Goal: Find contact information: Find contact information

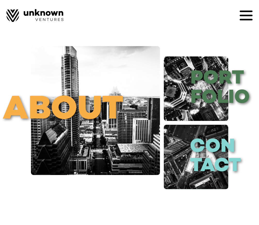
click at [248, 15] on icon at bounding box center [246, 16] width 13 height 2
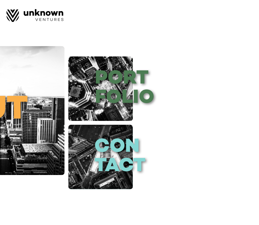
click at [47, 134] on div at bounding box center [129, 112] width 259 height 225
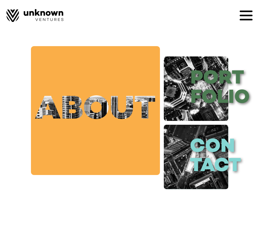
click at [48, 134] on link "about" at bounding box center [95, 110] width 129 height 129
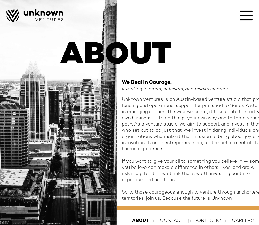
scroll to position [31, 0]
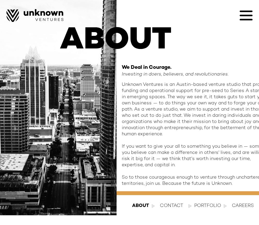
click at [169, 207] on div "contact" at bounding box center [171, 206] width 23 height 6
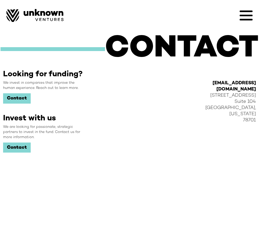
click at [13, 97] on link "Contact" at bounding box center [17, 98] width 28 height 10
click at [20, 147] on link "Contact" at bounding box center [17, 148] width 28 height 10
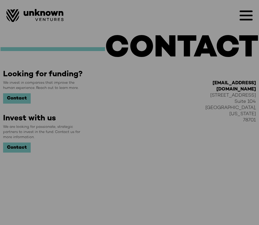
click at [17, 97] on div "Complete this form and we’ll be in touch about investing in your company First …" at bounding box center [129, 112] width 259 height 225
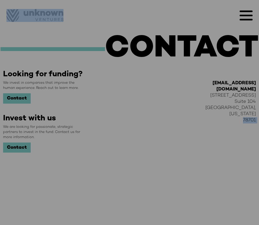
click at [17, 97] on div "Complete this form and we’ll be in touch about investing in your company First …" at bounding box center [129, 112] width 259 height 225
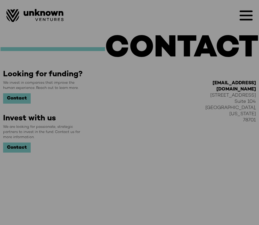
click at [144, 76] on div "Complete this form and we’ll be in touch about investing in your company First …" at bounding box center [129, 112] width 259 height 225
click at [14, 100] on div "Complete this form and we’ll be in touch about investing in your company First …" at bounding box center [129, 112] width 259 height 225
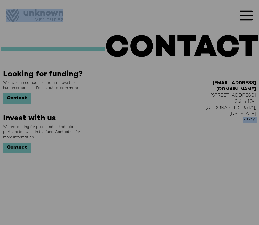
click at [14, 100] on div "Complete this form and we’ll be in touch about investing in your company First …" at bounding box center [129, 112] width 259 height 225
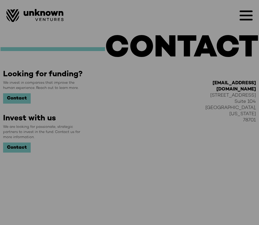
click at [66, 135] on div "Complete this form and we’ll be in touch about investing in your company First …" at bounding box center [129, 112] width 259 height 225
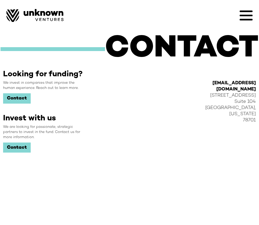
click at [22, 98] on link "Contact" at bounding box center [17, 98] width 28 height 10
click at [248, 17] on icon at bounding box center [246, 15] width 13 height 13
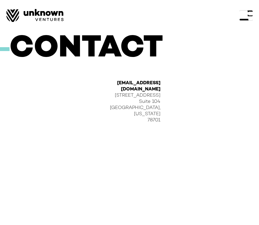
click at [245, 20] on div at bounding box center [246, 15] width 13 height 13
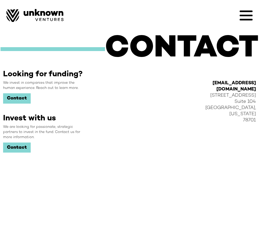
click at [245, 20] on icon at bounding box center [246, 20] width 13 height 2
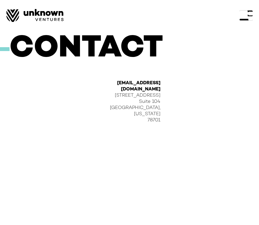
click at [52, 17] on img at bounding box center [34, 15] width 57 height 13
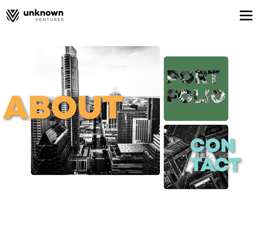
click at [210, 94] on link "port folio" at bounding box center [196, 88] width 64 height 64
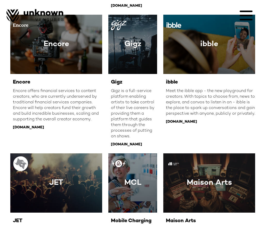
scroll to position [337, 0]
